Goal: Information Seeking & Learning: Learn about a topic

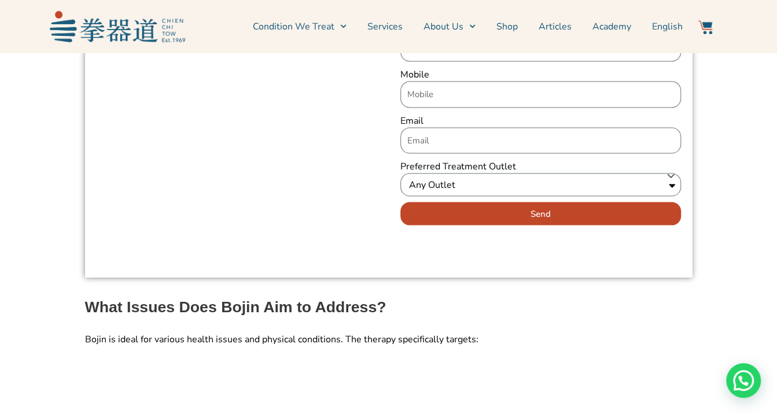
scroll to position [1099, 0]
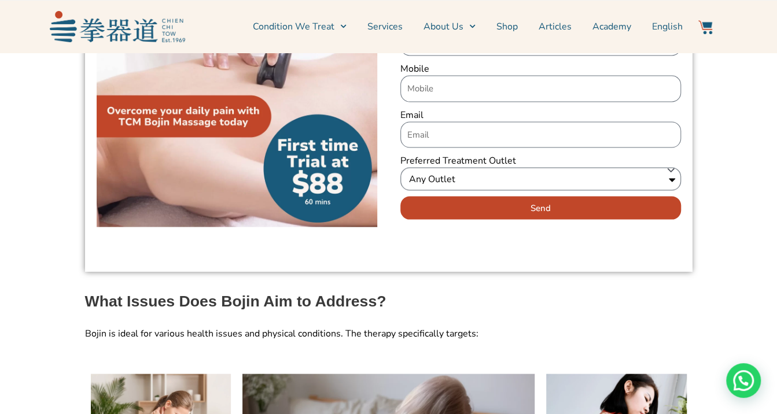
click at [668, 167] on select "Any Outlet Ang Mo Kio Bendemeer Eunos Jurong East Katong Redhill" at bounding box center [540, 178] width 281 height 23
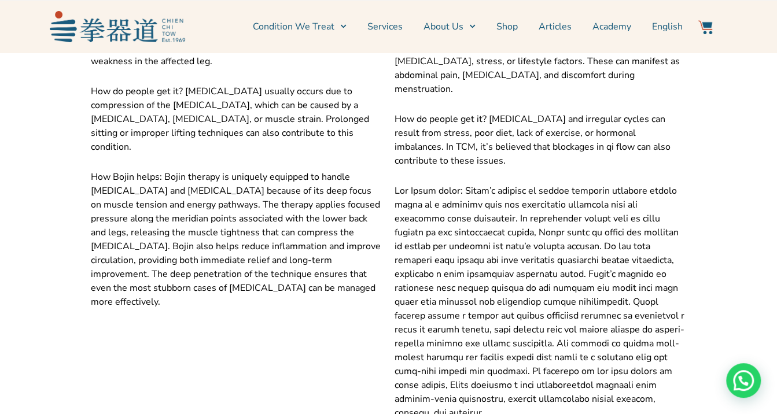
scroll to position [6538, 0]
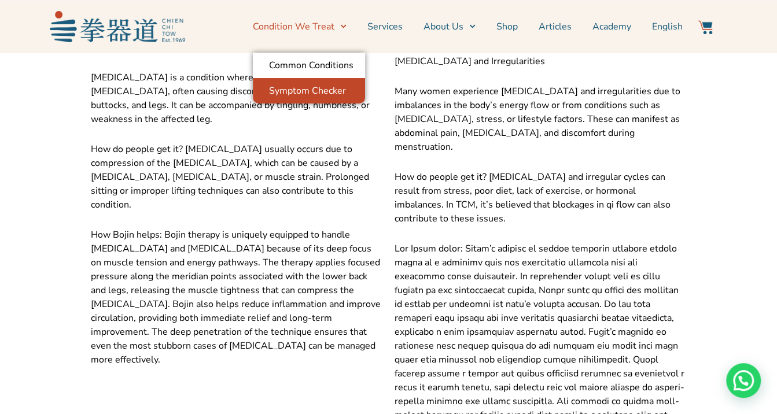
click at [313, 89] on link "Symptom Checker" at bounding box center [309, 90] width 112 height 25
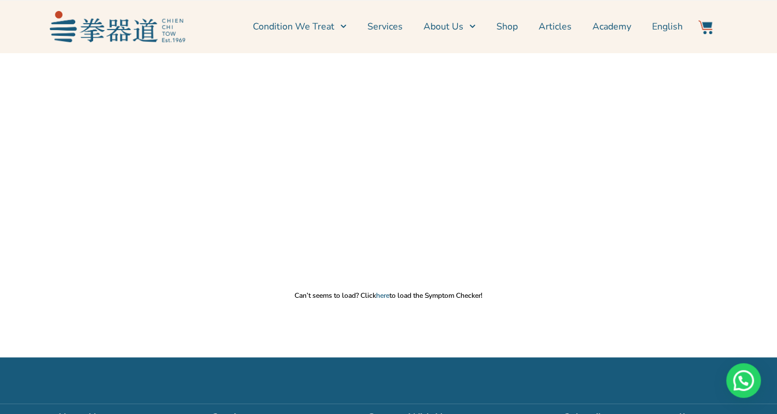
scroll to position [174, 0]
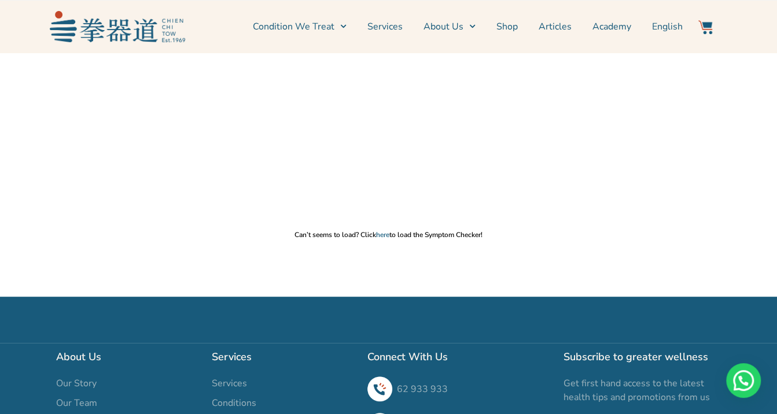
click at [461, 233] on p "Can’t seems to load? Click here to load the Symptom Checker!" at bounding box center [388, 234] width 765 height 9
click at [378, 233] on link "here" at bounding box center [382, 234] width 13 height 9
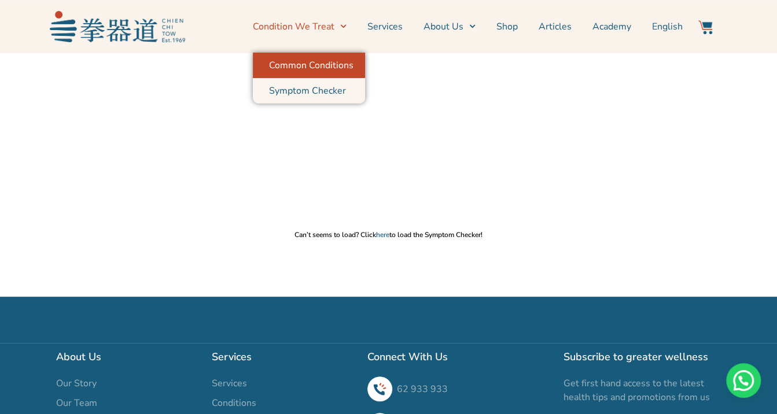
click at [319, 68] on link "Common Conditions" at bounding box center [309, 65] width 112 height 25
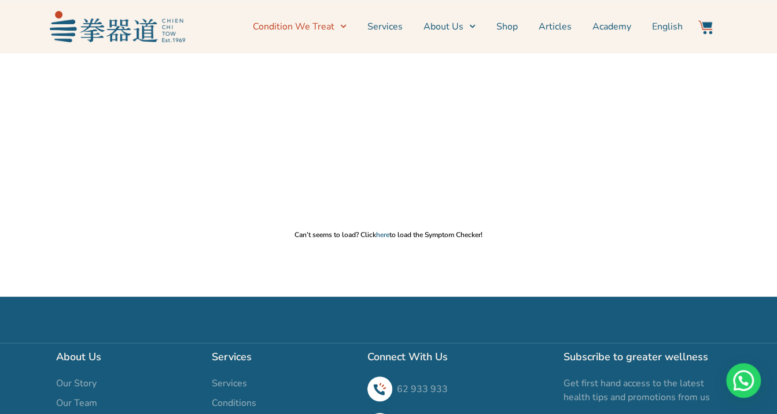
click at [312, 25] on link "Condition We Treat" at bounding box center [300, 26] width 94 height 29
click at [389, 24] on link "Services" at bounding box center [384, 26] width 35 height 29
click at [372, 31] on link "Services" at bounding box center [384, 26] width 35 height 29
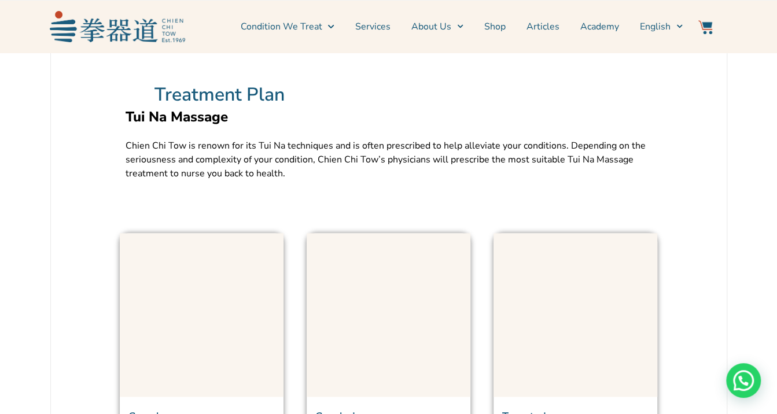
scroll to position [579, 0]
